Goal: Check status

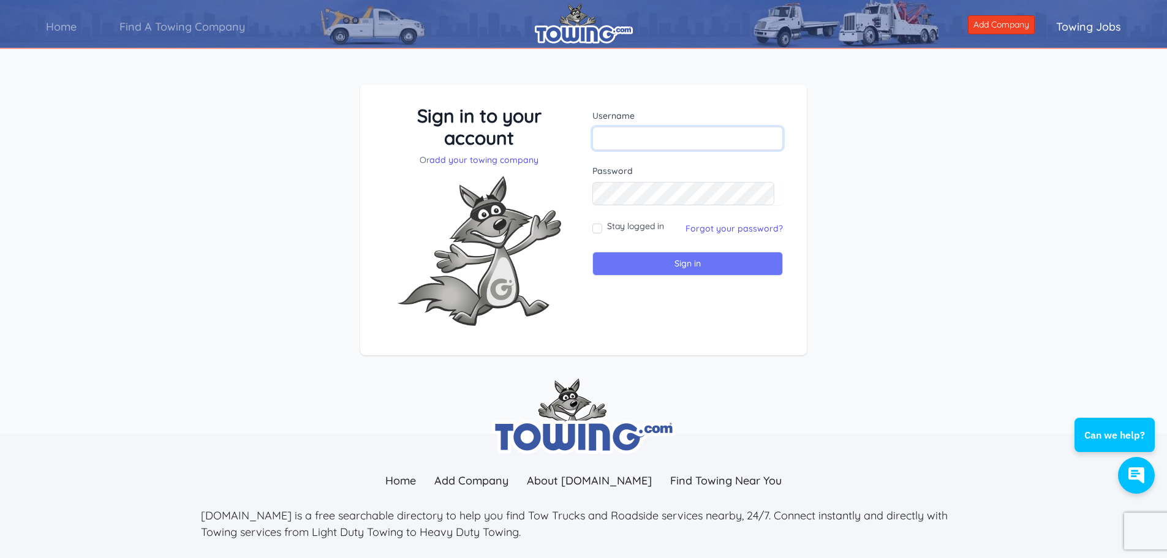
type input "towopp"
click at [703, 266] on input "Sign in" at bounding box center [687, 264] width 190 height 24
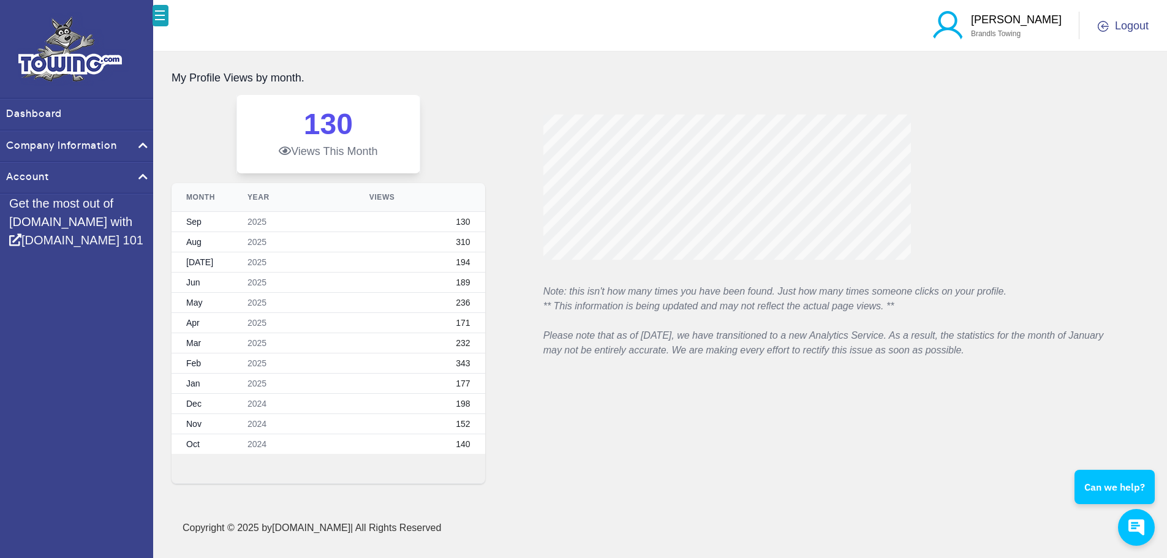
scroll to position [7, 0]
click at [42, 118] on link "Dashboard" at bounding box center [76, 114] width 153 height 31
